Goal: Navigation & Orientation: Find specific page/section

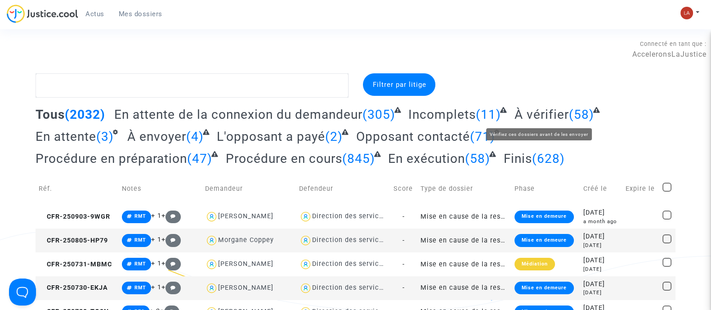
click at [534, 116] on span "À vérifier" at bounding box center [542, 114] width 54 height 15
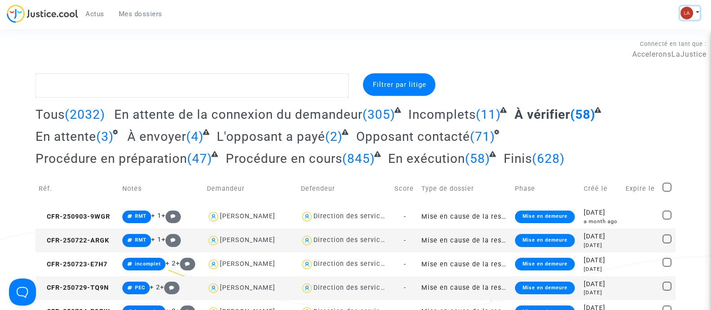
click at [696, 14] on button at bounding box center [690, 12] width 20 height 13
click at [631, 39] on link "Changer de compte" at bounding box center [653, 46] width 91 height 14
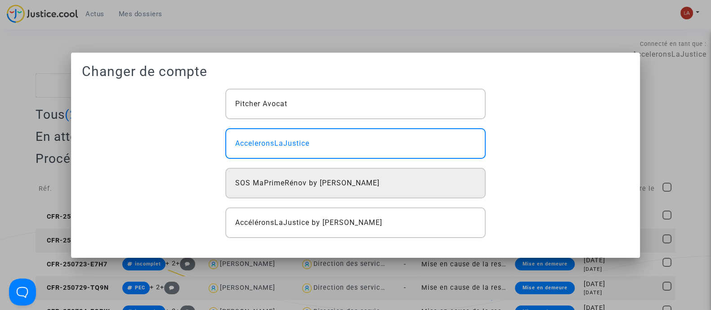
click at [351, 176] on div "SOS MaPrimeRénov by [PERSON_NAME]" at bounding box center [355, 183] width 260 height 31
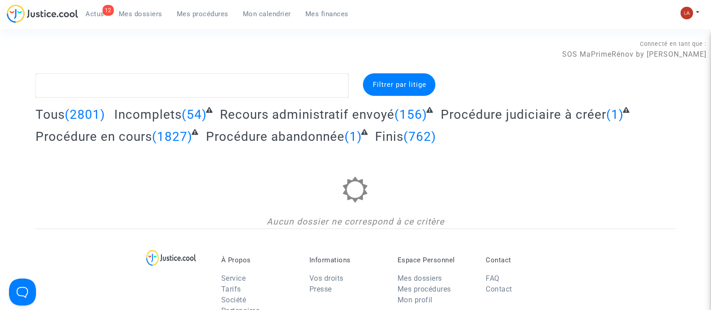
click at [105, 16] on link "12 Actus" at bounding box center [94, 13] width 33 height 13
